Goal: Check status: Check status

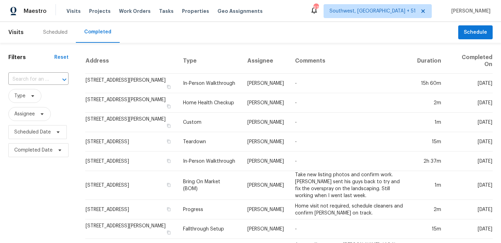
click at [36, 76] on input "text" at bounding box center [28, 79] width 41 height 11
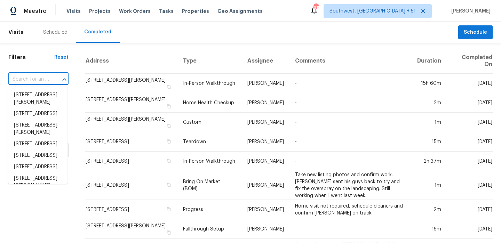
paste input "[STREET_ADDRESS]"
type input "[STREET_ADDRESS]"
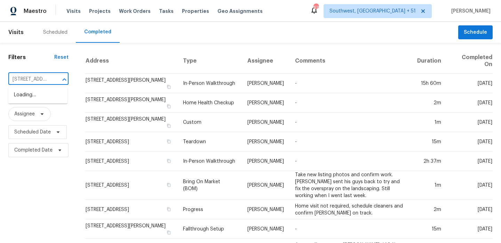
scroll to position [0, 60]
click at [38, 94] on li "[STREET_ADDRESS]" at bounding box center [37, 94] width 59 height 11
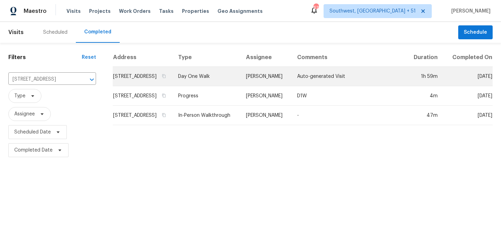
click at [240, 86] on td "Day One Walk" at bounding box center [206, 76] width 68 height 19
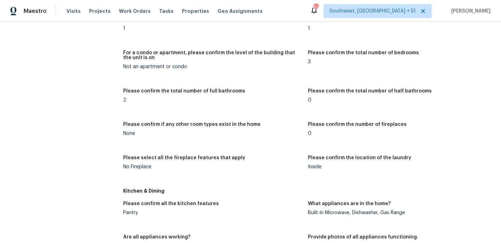
scroll to position [80, 0]
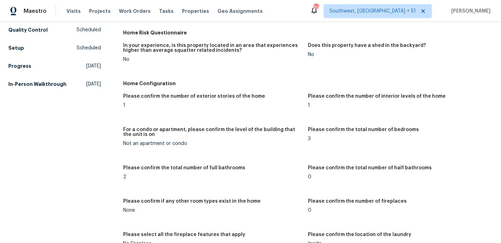
click at [74, 16] on div "Visits Projects Work Orders Tasks Properties Geo Assignments" at bounding box center [168, 11] width 204 height 14
click at [73, 11] on span "Visits" at bounding box center [73, 11] width 14 height 7
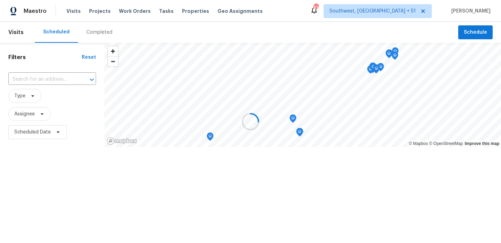
click at [98, 34] on div "Completed" at bounding box center [99, 32] width 26 height 7
